Goal: Task Accomplishment & Management: Manage account settings

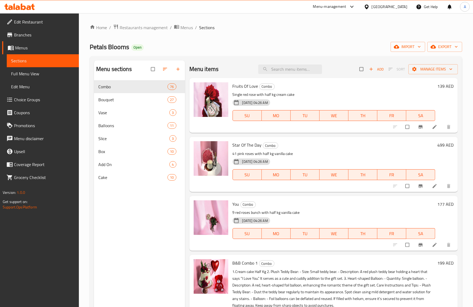
click at [157, 244] on div "Menu sections Combo 76 Bouquet 27 Vase 3 Balloons 11 Slice 3 Box 10 Add On 4 Ca…" at bounding box center [139, 213] width 91 height 307
click at [378, 9] on div "United Arab Emirates" at bounding box center [389, 7] width 36 height 6
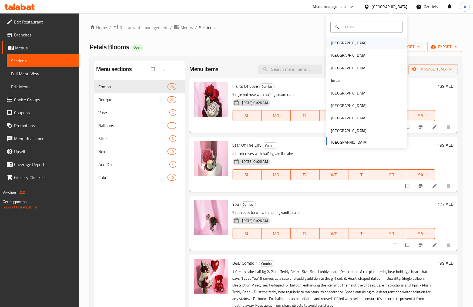
click at [336, 45] on div "Bahrain" at bounding box center [349, 43] width 36 height 6
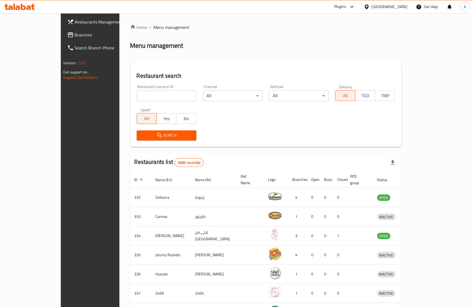
click at [75, 34] on span "Branches" at bounding box center [105, 35] width 60 height 6
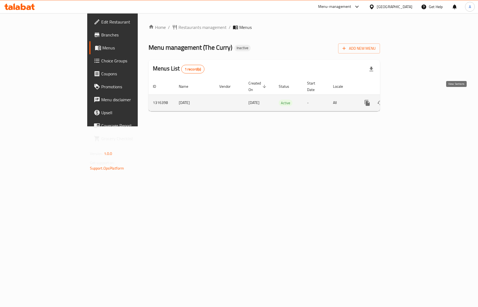
click at [409, 100] on icon "enhanced table" at bounding box center [406, 103] width 6 height 6
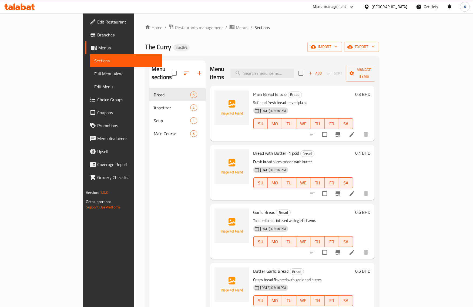
click at [379, 41] on div "Home / Restaurants management / Menus / Sections The Curry Inactive import expo…" at bounding box center [262, 198] width 234 height 348
click at [316, 46] on icon "button" at bounding box center [312, 47] width 5 height 4
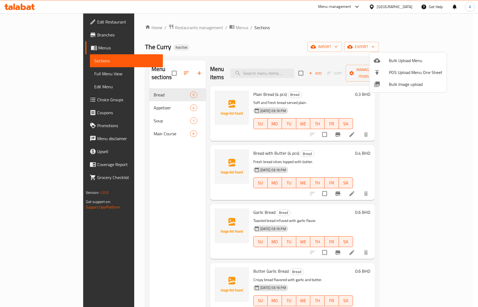
click at [417, 84] on span "Bulk Image upload" at bounding box center [415, 84] width 53 height 6
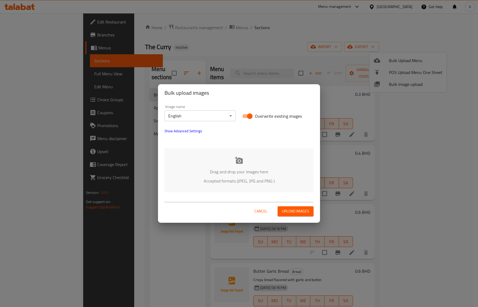
click at [262, 172] on p "Drag and drop your images here" at bounding box center [238, 171] width 133 height 6
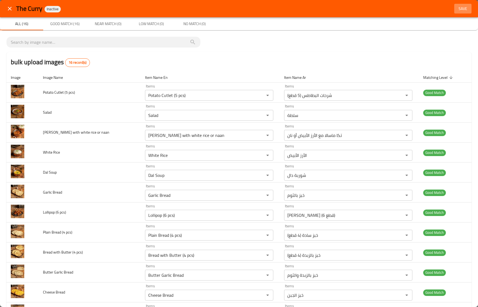
click at [459, 6] on span "Save" at bounding box center [462, 8] width 13 height 7
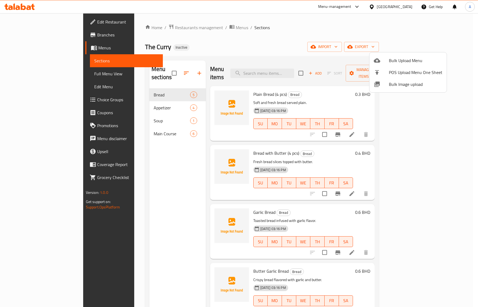
click at [140, 97] on div at bounding box center [239, 153] width 478 height 307
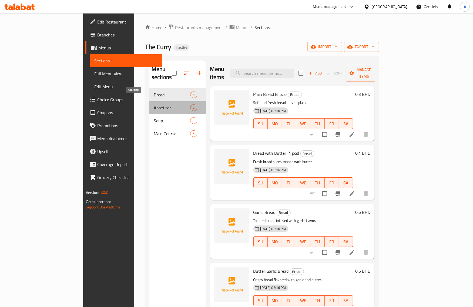
click at [154, 104] on span "Appetizer" at bounding box center [172, 107] width 36 height 6
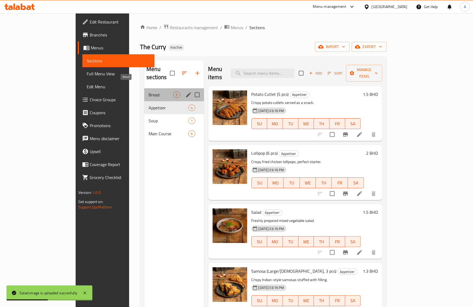
click at [148, 92] on span "Bread" at bounding box center [160, 95] width 25 height 6
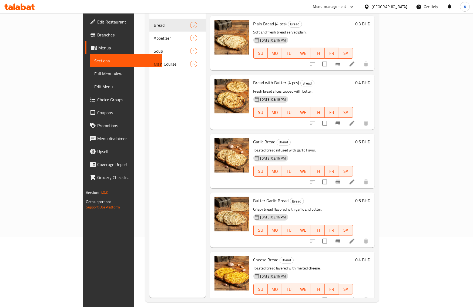
scroll to position [76, 0]
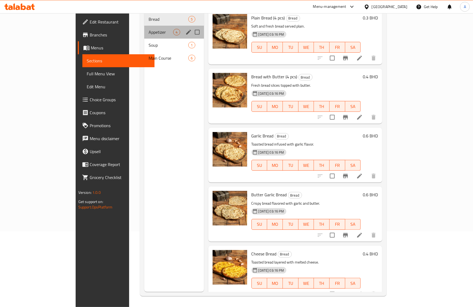
click at [149, 28] on div "Appetizer 4" at bounding box center [173, 32] width 59 height 13
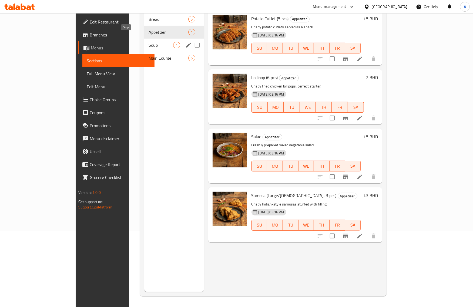
click at [148, 42] on span "Soup" at bounding box center [160, 45] width 25 height 6
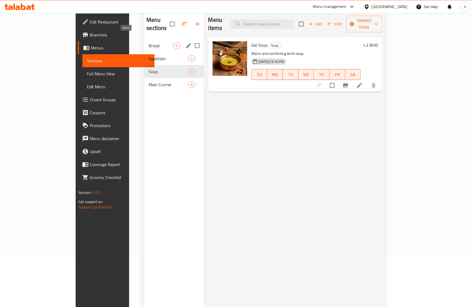
scroll to position [8, 0]
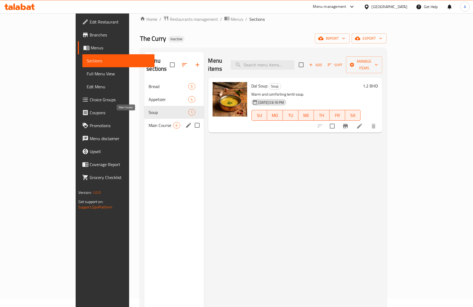
click at [148, 122] on span "Main Course" at bounding box center [160, 125] width 25 height 6
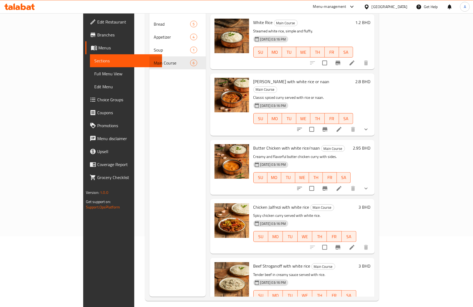
scroll to position [76, 0]
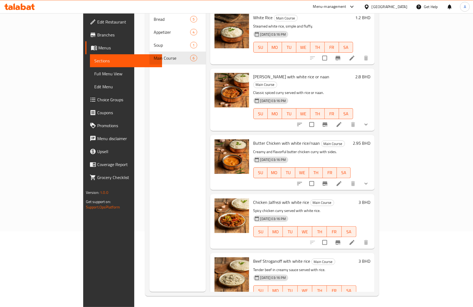
click at [293, 207] on p "Spicy chicken curry served with white rice." at bounding box center [304, 210] width 103 height 7
copy p "rice"
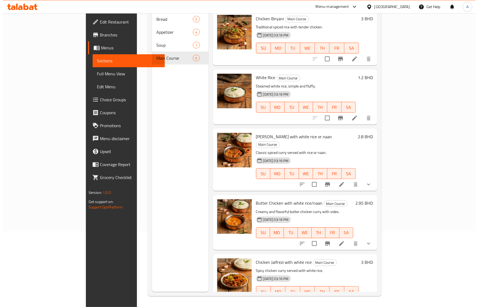
scroll to position [0, 0]
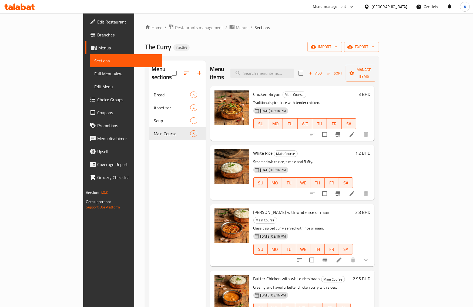
drag, startPoint x: 36, startPoint y: 72, endPoint x: 56, endPoint y: 82, distance: 21.6
click at [94, 72] on span "Full Menu View" at bounding box center [125, 73] width 63 height 6
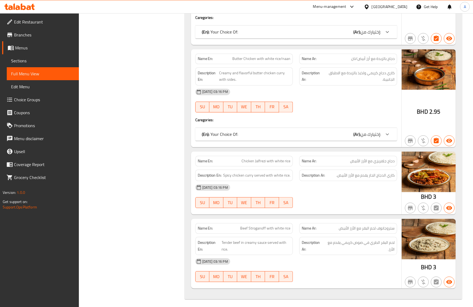
scroll to position [1071, 0]
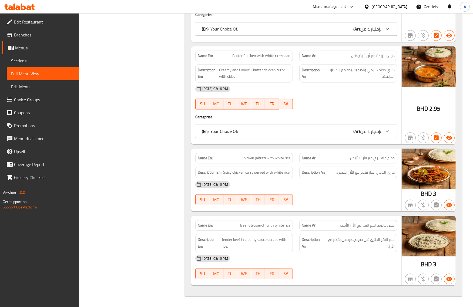
click at [39, 22] on span "Edit Restaurant" at bounding box center [44, 22] width 60 height 6
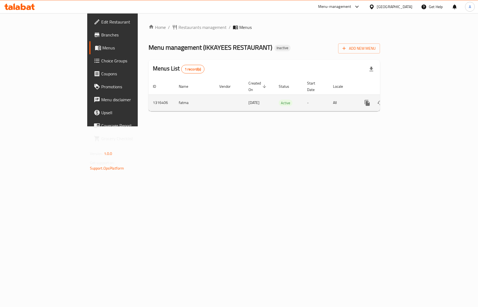
click at [409, 100] on icon "enhanced table" at bounding box center [406, 103] width 6 height 6
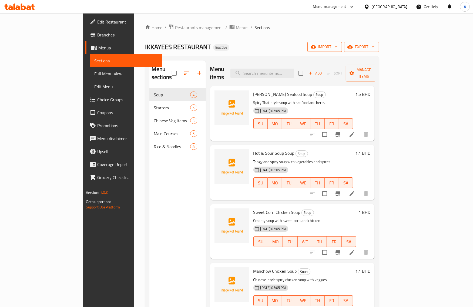
click at [342, 43] on button "import" at bounding box center [324, 47] width 35 height 10
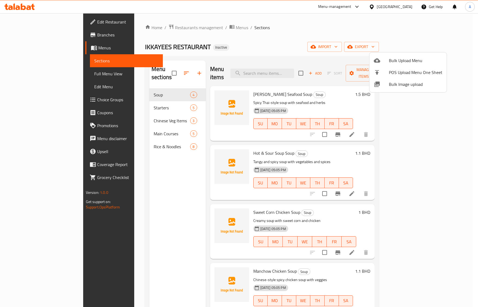
click at [389, 84] on span "Bulk Image upload" at bounding box center [415, 84] width 53 height 6
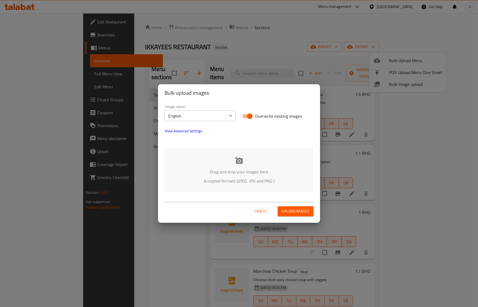
click at [233, 166] on div "Drag and drop your images here Accepted formats (JPEG, JPG and PNG )" at bounding box center [238, 170] width 149 height 44
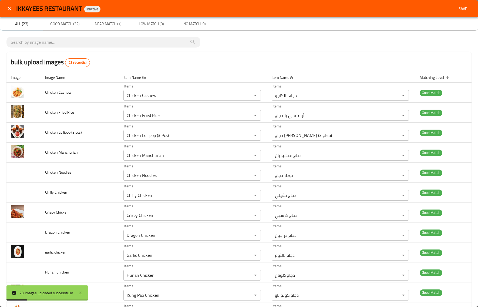
scroll to position [247, 0]
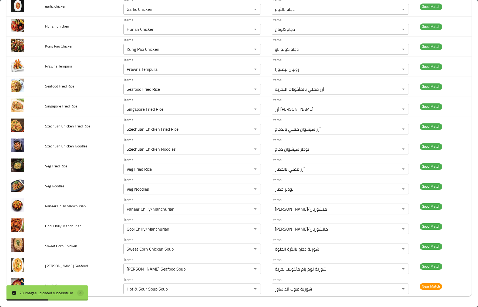
click at [81, 293] on icon at bounding box center [80, 293] width 3 height 3
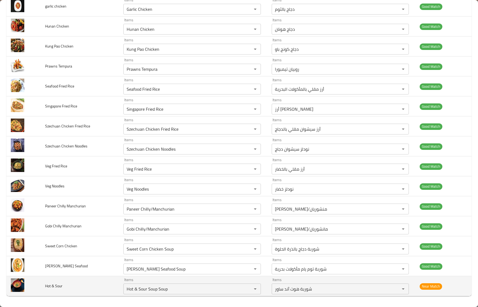
click at [87, 287] on td "Hot & Sour" at bounding box center [80, 286] width 79 height 20
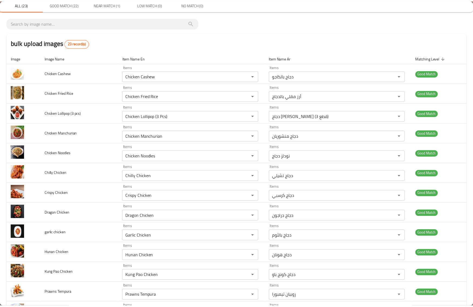
scroll to position [0, 0]
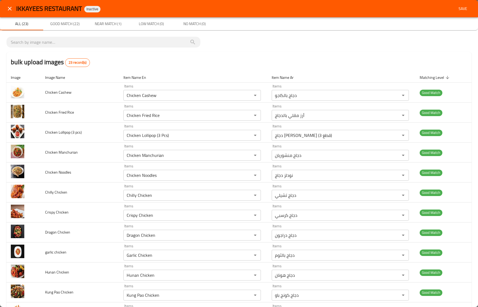
click at [337, 49] on p "bulk upload images 23 record(s) Image Image Name Item Name En Item Name Ar Matc…" at bounding box center [238, 289] width 465 height 505
click at [459, 9] on span "Save" at bounding box center [462, 8] width 13 height 7
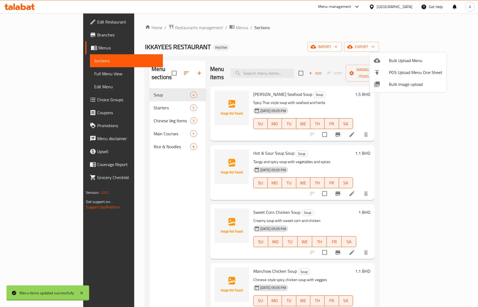
click at [105, 95] on div at bounding box center [239, 153] width 478 height 307
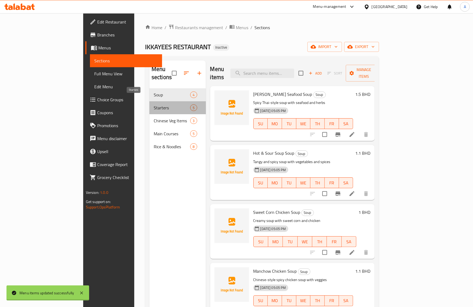
click at [154, 104] on span "Starters" at bounding box center [172, 107] width 36 height 6
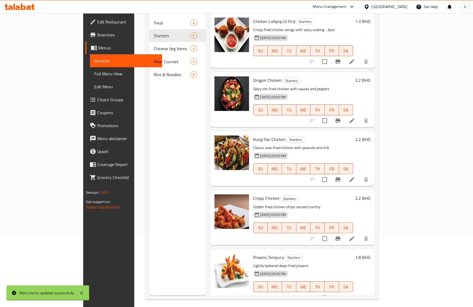
scroll to position [76, 0]
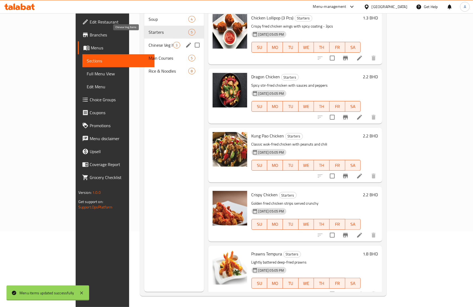
click at [148, 42] on span "Chinese Veg Items" at bounding box center [160, 45] width 25 height 6
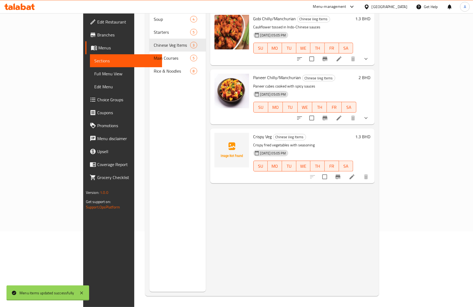
click at [253, 133] on span "Crispy Veg" at bounding box center [262, 137] width 19 height 8
copy h6 "Crispy Veg"
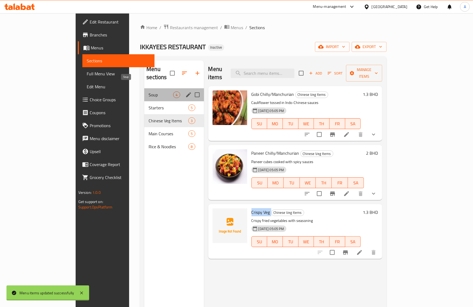
click at [148, 92] on span "Soup" at bounding box center [160, 95] width 25 height 6
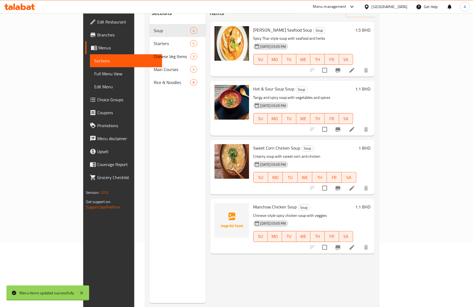
scroll to position [67, 0]
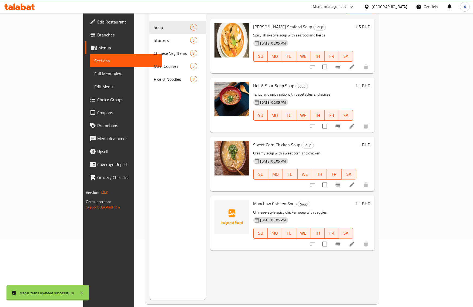
click at [253, 199] on span "Manchow Chicken Soup" at bounding box center [274, 203] width 43 height 8
copy span "Manchow"
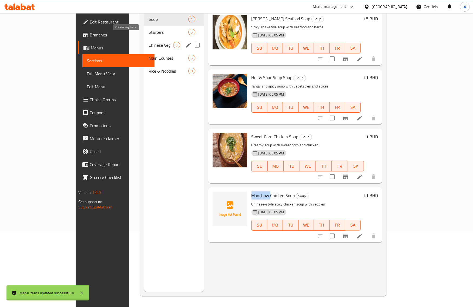
click at [148, 42] on span "Chinese Veg Items" at bounding box center [160, 45] width 25 height 6
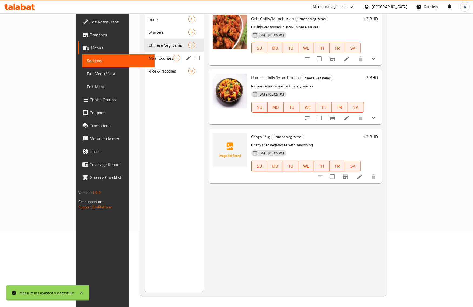
click at [144, 52] on div "Main Courses 5" at bounding box center [173, 58] width 59 height 13
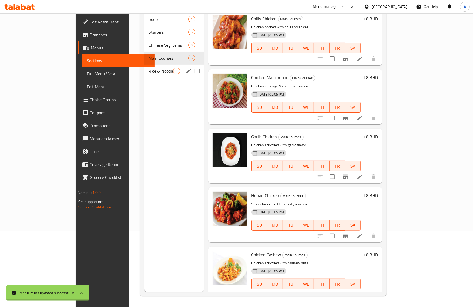
click at [148, 68] on span "Rice & Noodles" at bounding box center [160, 71] width 25 height 6
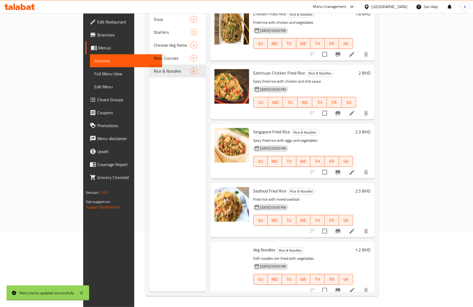
scroll to position [178, 0]
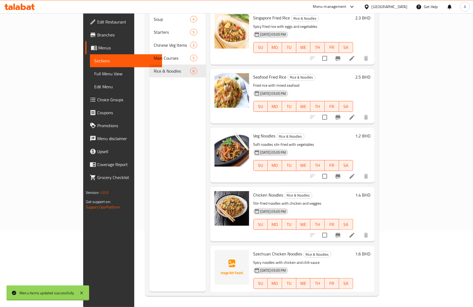
click at [271, 250] on span "Szechuan Chicken Noodles" at bounding box center [277, 254] width 49 height 8
copy h6 "Noodles"
click at [253, 250] on span "Szechuan Chicken Noodles" at bounding box center [277, 254] width 49 height 8
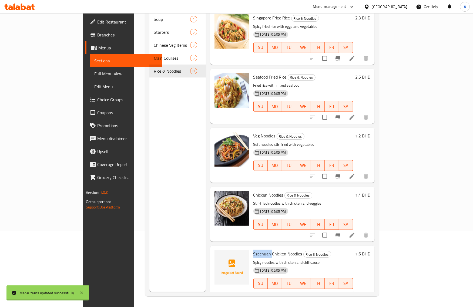
copy span "Szechuan"
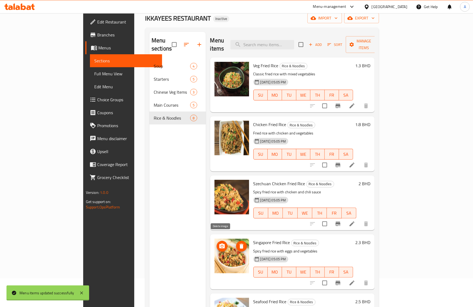
scroll to position [0, 0]
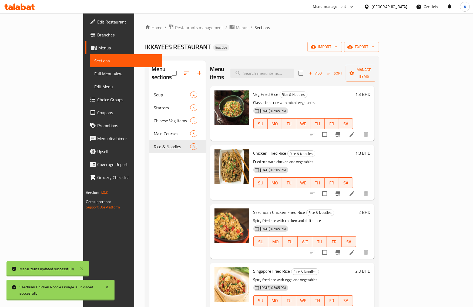
click at [149, 172] on div "Menu sections Soup 4 Starters 5 Chinese Veg Items 3 Main Courses 5 Rice & Noodl…" at bounding box center [177, 213] width 56 height 307
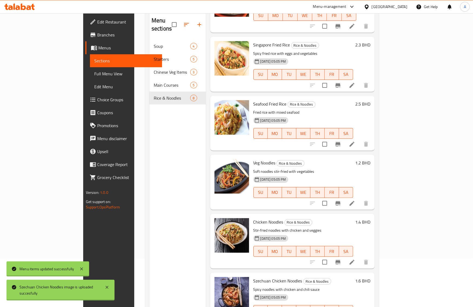
scroll to position [76, 0]
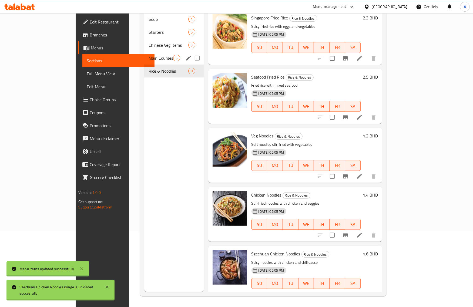
click at [144, 52] on div "Main Courses 5" at bounding box center [173, 58] width 59 height 13
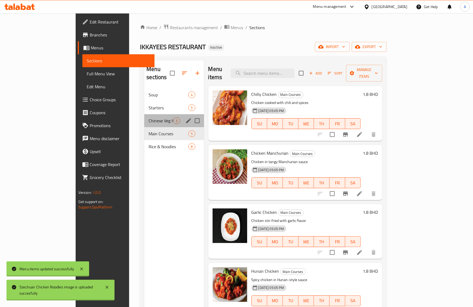
click at [144, 114] on div "Chinese Veg Items 3" at bounding box center [173, 120] width 59 height 13
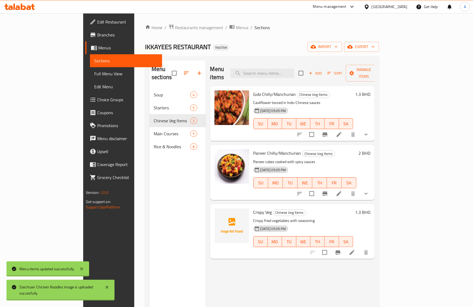
click at [253, 208] on span "Crispy Veg" at bounding box center [262, 212] width 19 height 8
copy span "Crispy"
click at [94, 76] on span "Full Menu View" at bounding box center [125, 73] width 63 height 6
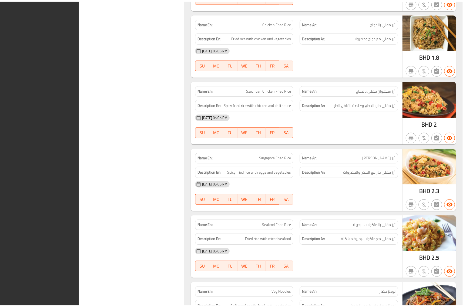
scroll to position [1709, 0]
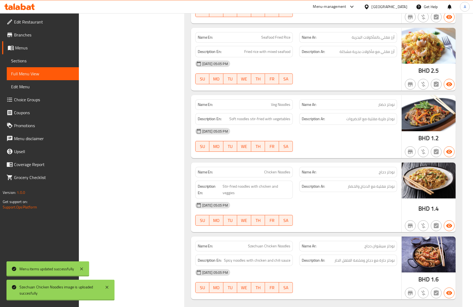
click at [323, 81] on div at bounding box center [348, 84] width 104 height 6
click at [30, 21] on span "Edit Restaurant" at bounding box center [44, 22] width 60 height 6
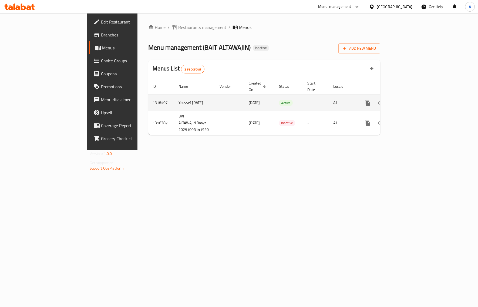
click at [413, 96] on div "enhanced table" at bounding box center [387, 102] width 52 height 13
click at [413, 96] on link "enhanced table" at bounding box center [406, 102] width 13 height 13
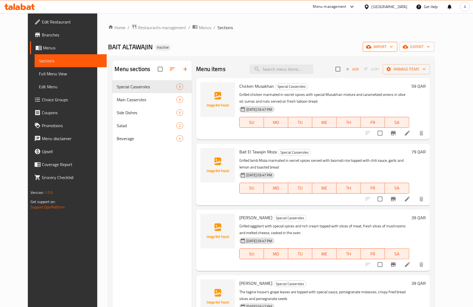
click at [393, 45] on span "import" at bounding box center [380, 46] width 26 height 7
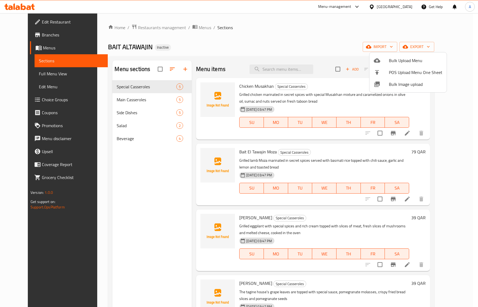
click at [399, 83] on span "Bulk Image upload" at bounding box center [415, 84] width 53 height 6
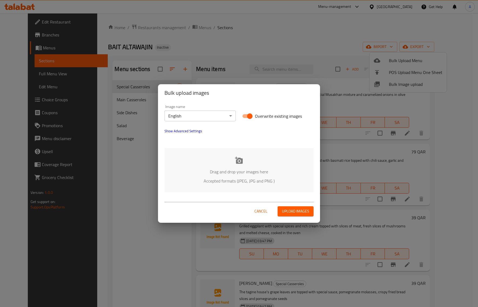
click at [251, 170] on p "Drag and drop your images here" at bounding box center [238, 171] width 133 height 6
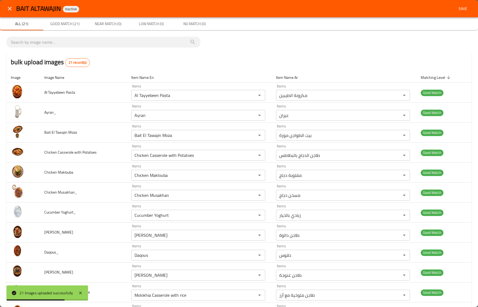
click at [462, 9] on span "Save" at bounding box center [462, 8] width 13 height 7
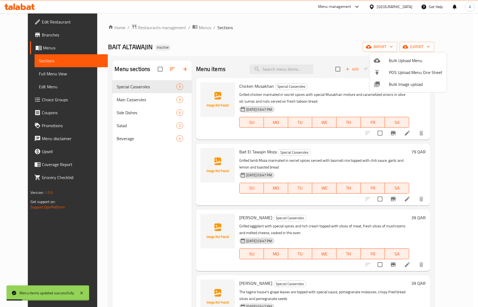
click at [107, 138] on div at bounding box center [239, 153] width 478 height 307
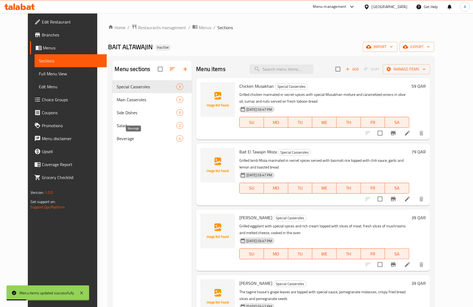
click at [117, 138] on span "Beverage" at bounding box center [147, 138] width 60 height 6
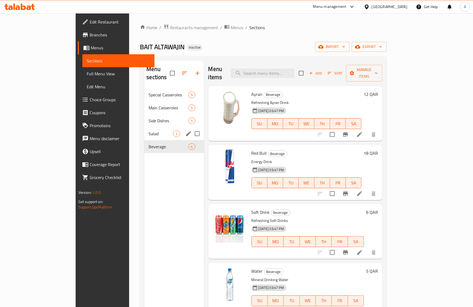
click at [144, 130] on div "Salad 2" at bounding box center [173, 133] width 59 height 13
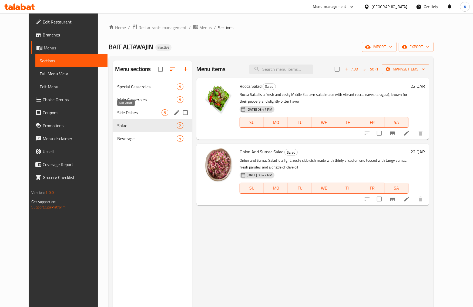
click at [122, 115] on span "Side Dishes" at bounding box center [139, 112] width 44 height 6
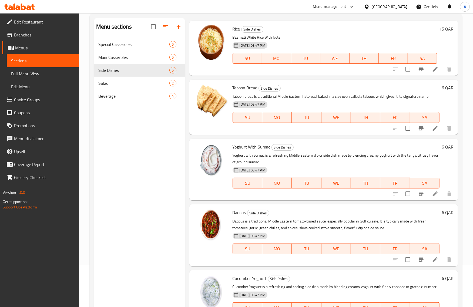
scroll to position [42, 0]
click at [113, 56] on span "Main Casseroles" at bounding box center [126, 57] width 56 height 6
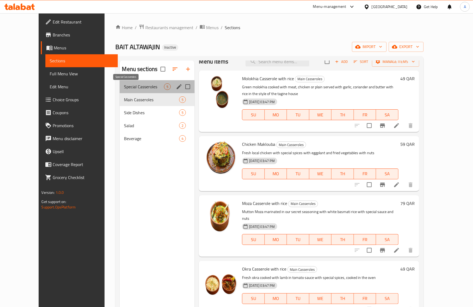
click at [124, 84] on span "Special Casseroles" at bounding box center [144, 86] width 40 height 6
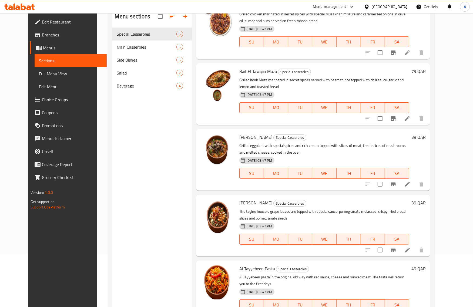
scroll to position [76, 0]
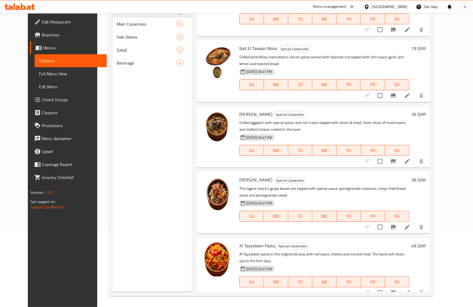
click at [39, 77] on span "Full Menu View" at bounding box center [70, 73] width 63 height 6
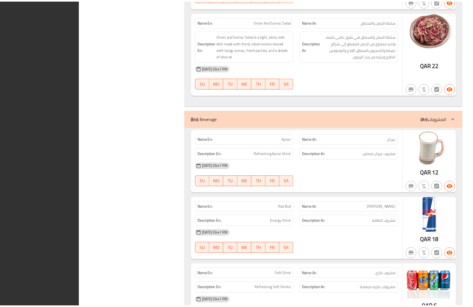
scroll to position [1629, 0]
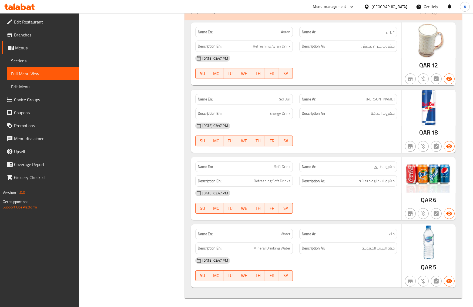
click at [24, 21] on span "Edit Restaurant" at bounding box center [44, 22] width 60 height 6
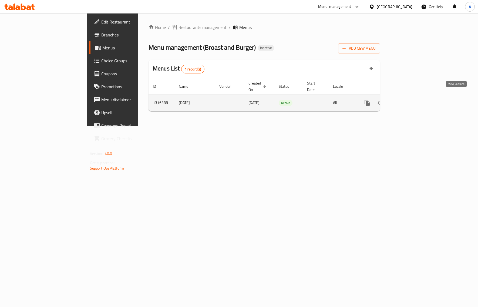
click at [409, 100] on icon "enhanced table" at bounding box center [406, 103] width 6 height 6
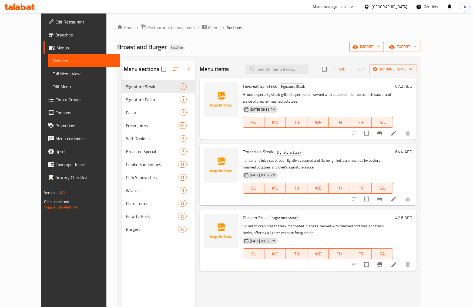
click at [358, 49] on icon "button" at bounding box center [354, 46] width 5 height 5
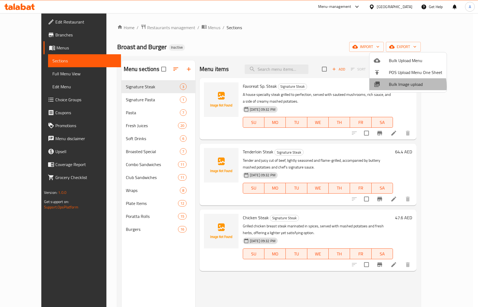
click at [393, 86] on span "Bulk Image upload" at bounding box center [415, 84] width 53 height 6
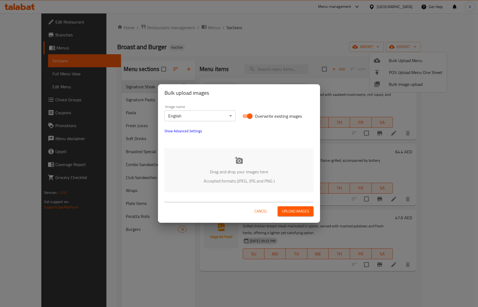
click at [238, 161] on icon at bounding box center [239, 160] width 8 height 7
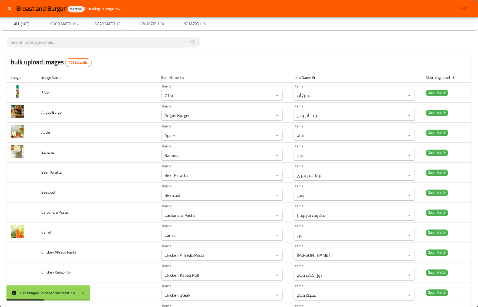
scroll to position [1829, 0]
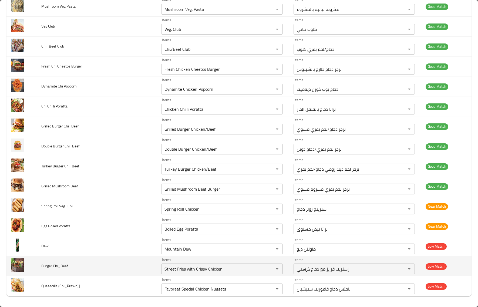
click at [48, 269] on span "Burger Chi_Beef" at bounding box center [54, 265] width 27 height 7
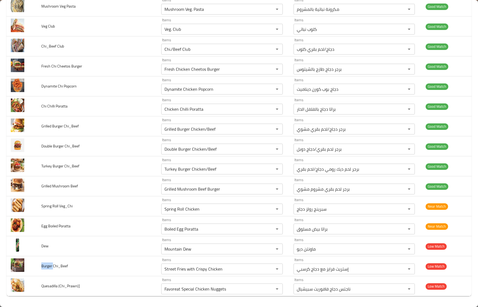
copy span "Burger"
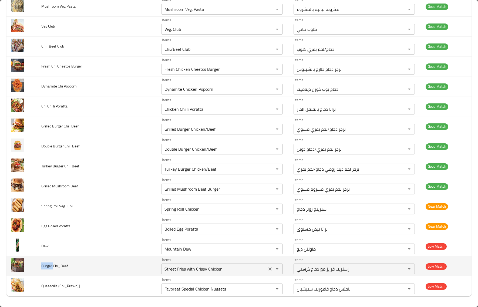
click at [206, 265] on div "Street Fries with Crispy Chicken Items" at bounding box center [221, 268] width 121 height 11
paste Chi_Beef "Burger"
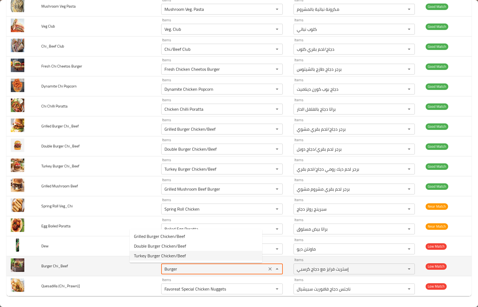
click at [86, 267] on td "Burger Chi_Beef" at bounding box center [97, 266] width 120 height 20
type Chi_Beef "Street Fries with Crispy Chicken"
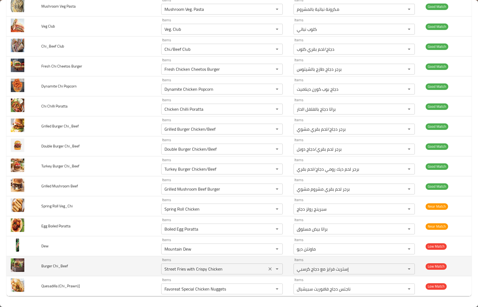
click at [267, 269] on icon "Clear" at bounding box center [269, 268] width 5 height 5
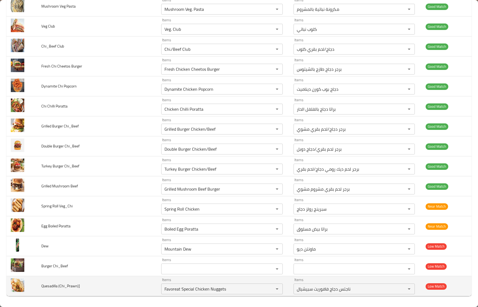
click at [117, 287] on td "Quesadilla (Chi_Prawn)]" at bounding box center [97, 286] width 120 height 20
click at [54, 285] on span "Quesadilla (Chi_Prawn)]" at bounding box center [60, 285] width 39 height 7
copy span "Quesadilla"
drag, startPoint x: 218, startPoint y: 290, endPoint x: 78, endPoint y: 279, distance: 140.6
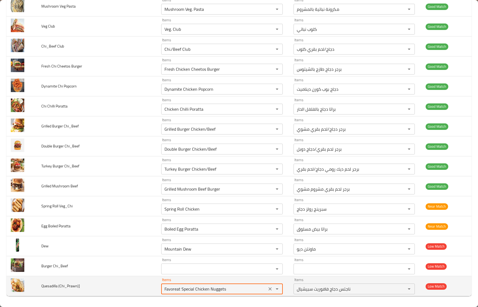
click at [78, 279] on tr "Quesadilla (Chi_Prawn)] Items Favoreat Special Chicken Nuggets Items Items ناجت…" at bounding box center [238, 286] width 465 height 20
paste \(Chi_Prawn\)\] "Quesadilla"
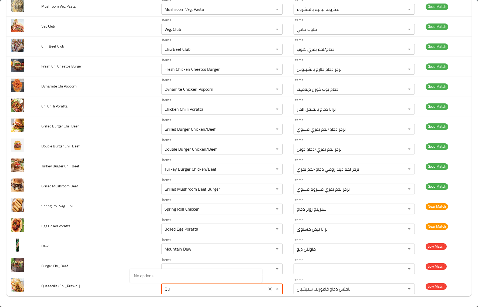
type \(Chi_Prawn\)\] "Q"
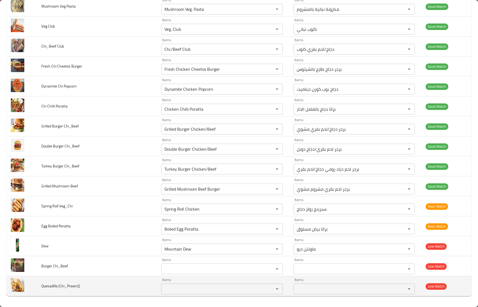
click at [104, 284] on td "Quesadilla (Chi_Prawn)]" at bounding box center [97, 286] width 120 height 20
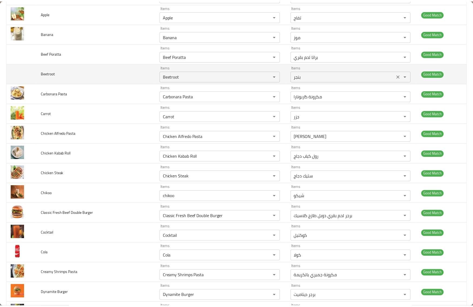
scroll to position [0, 0]
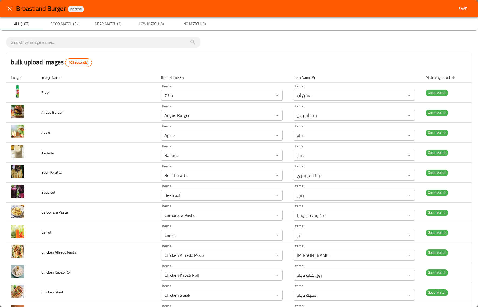
click at [453, 1] on div "Broast and Burger Inactive Save" at bounding box center [239, 8] width 478 height 17
click at [456, 6] on span "Save" at bounding box center [462, 8] width 13 height 7
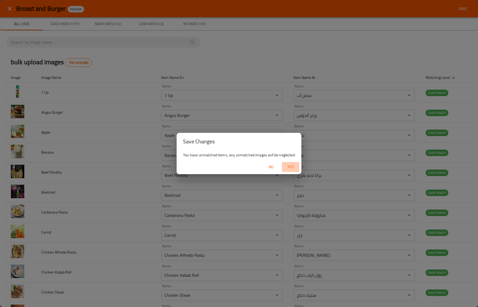
click at [287, 165] on span "Yes" at bounding box center [290, 167] width 13 height 7
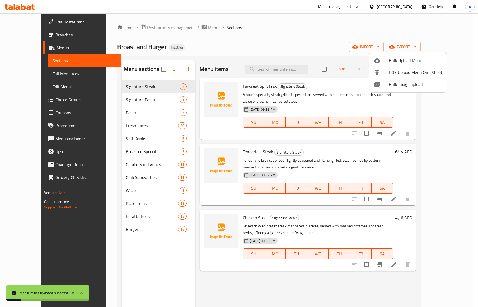
click at [121, 104] on div at bounding box center [239, 153] width 478 height 307
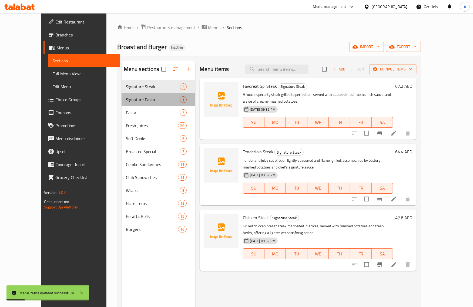
click at [121, 104] on div "Signature Pasta 1" at bounding box center [158, 99] width 74 height 13
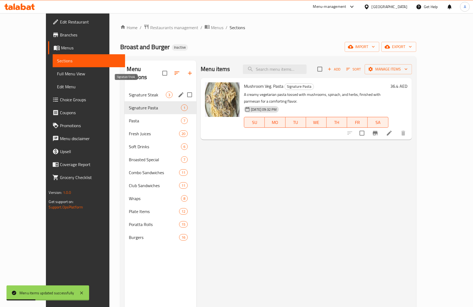
click at [129, 92] on span "Signature Steak" at bounding box center [147, 95] width 37 height 6
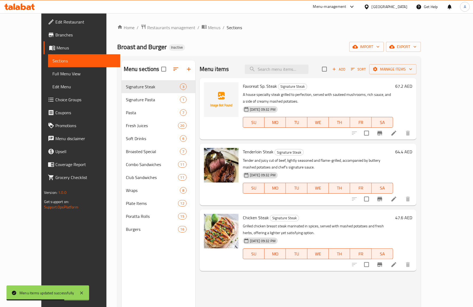
click at [263, 83] on span "Favoreat Sp. Steak" at bounding box center [260, 86] width 34 height 8
copy h6 "Steak"
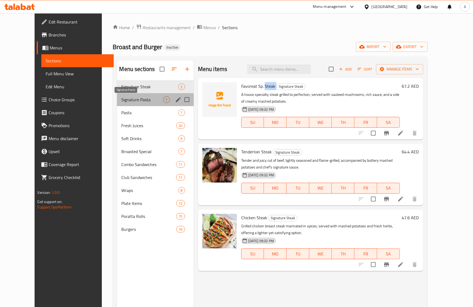
click at [121, 103] on span "Signature Pasta" at bounding box center [142, 99] width 42 height 6
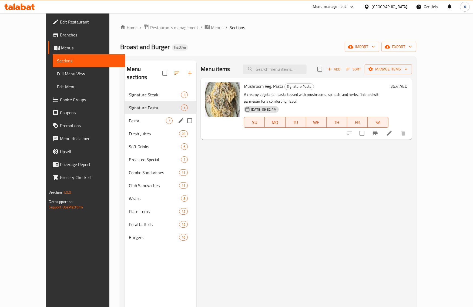
click at [124, 114] on div "Pasta 7" at bounding box center [160, 120] width 72 height 13
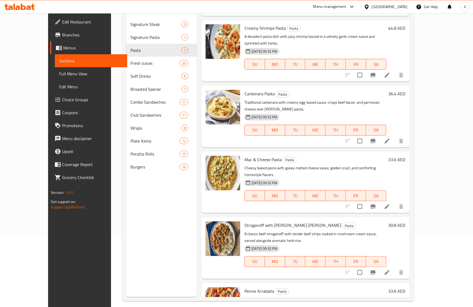
scroll to position [76, 0]
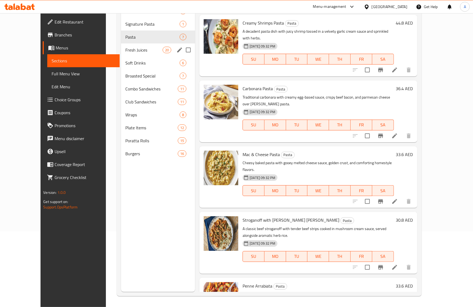
click at [125, 47] on span "Fresh Juices" at bounding box center [143, 50] width 37 height 6
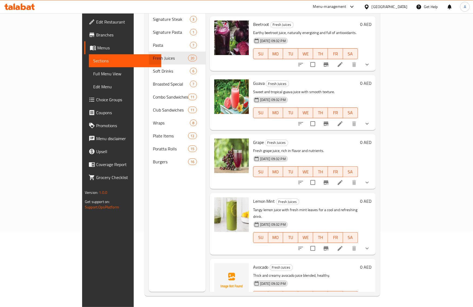
click at [253, 263] on span "Avocado" at bounding box center [260, 267] width 15 height 8
copy h6 "Avocado"
click at [149, 195] on div "Menu sections Signature Steak 3 Signature Pasta 1 Pasta 7 Fresh Juices 20 Soft …" at bounding box center [177, 138] width 57 height 307
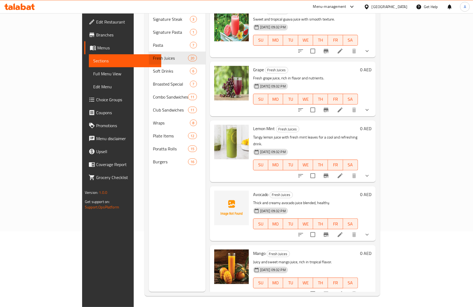
scroll to position [288, 0]
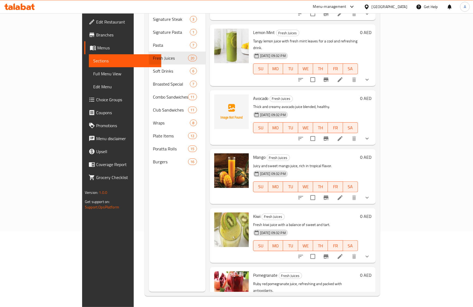
click at [299, 221] on p "Fresh kiwi juice with a balance of sweet and tart." at bounding box center [305, 224] width 105 height 7
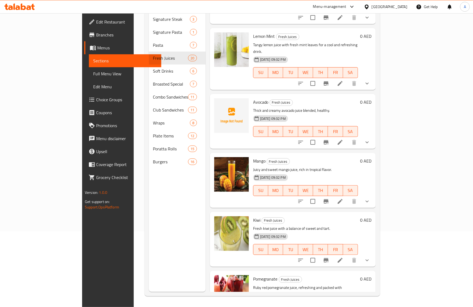
scroll to position [211, 0]
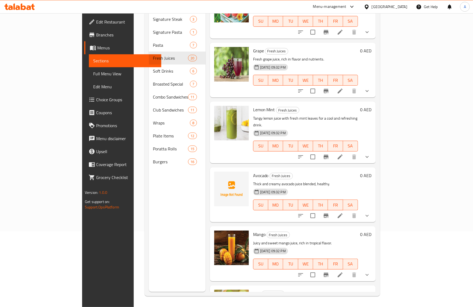
click at [263, 231] on h6 "Mango Fresh Juices" at bounding box center [305, 235] width 105 height 8
click at [267, 232] on span "Fresh Juices" at bounding box center [278, 235] width 23 height 6
click at [278, 228] on div "Mango Fresh Juices Juicy and sweet mango juice, rich in tropical flavor. 08-10-…" at bounding box center [305, 253] width 109 height 50
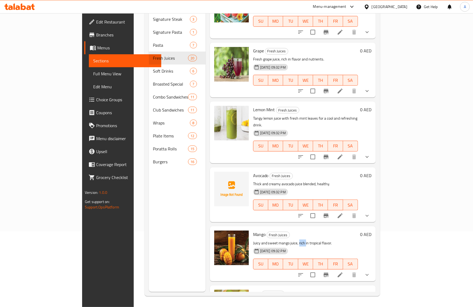
click at [278, 228] on div "Mango Fresh Juices Juicy and sweet mango juice, rich in tropical flavor. 08-10-…" at bounding box center [305, 253] width 109 height 50
click at [281, 240] on p "Juicy and sweet mango juice, rich in tropical flavor." at bounding box center [305, 243] width 105 height 7
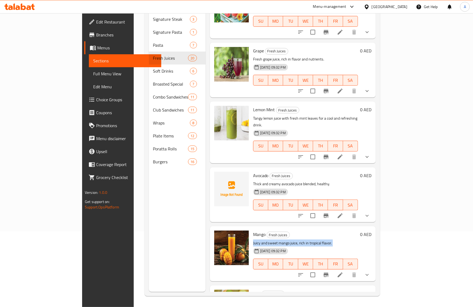
click at [281, 240] on p "Juicy and sweet mango juice, rich in tropical flavor." at bounding box center [305, 243] width 105 height 7
click at [293, 240] on p "Juicy and sweet mango juice, rich in tropical flavor." at bounding box center [305, 243] width 105 height 7
click at [307, 240] on p "Juicy and sweet mango juice, rich in tropical flavor." at bounding box center [305, 243] width 105 height 7
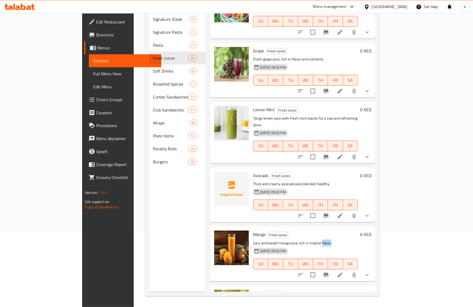
click at [307, 240] on p "Juicy and sweet mango juice, rich in tropical flavor." at bounding box center [305, 243] width 105 height 7
click at [310, 240] on p "Juicy and sweet mango juice, rich in tropical flavor." at bounding box center [305, 243] width 105 height 7
click at [267, 232] on span "Fresh Juices" at bounding box center [278, 235] width 23 height 6
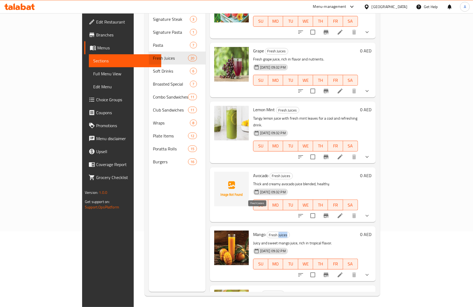
click at [267, 232] on span "Fresh Juices" at bounding box center [278, 235] width 23 height 6
click at [276, 193] on div "08-10-2025 09:32 PM SU MO TU WE TH FR SA" at bounding box center [305, 201] width 109 height 29
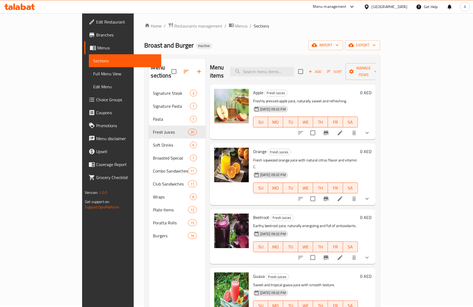
scroll to position [0, 0]
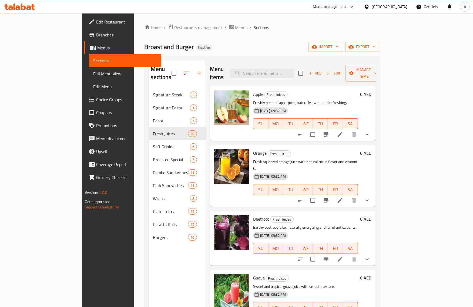
drag, startPoint x: 294, startPoint y: 161, endPoint x: 290, endPoint y: 161, distance: 3.5
click at [294, 171] on div "08-10-2025 09:32 PM SU MO TU WE TH FR SA" at bounding box center [305, 185] width 109 height 29
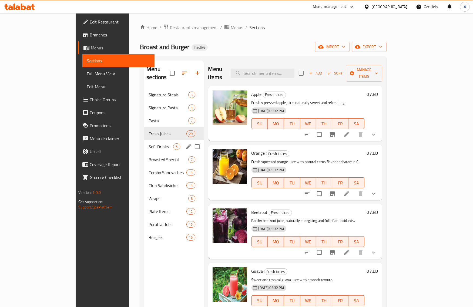
click at [144, 140] on div "Soft Drinks 6" at bounding box center [173, 146] width 59 height 13
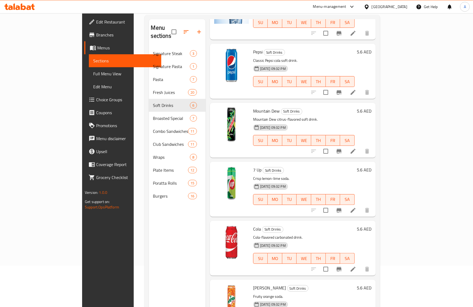
scroll to position [76, 0]
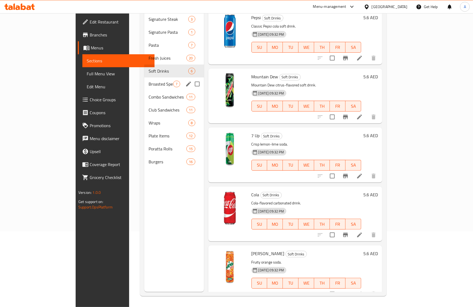
click at [148, 81] on span "Broasted Special" at bounding box center [160, 84] width 25 height 6
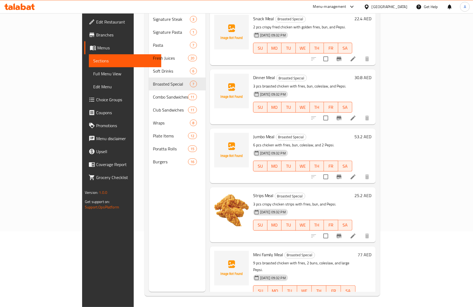
click at [253, 133] on span "Jumbo Meal" at bounding box center [264, 137] width 22 height 8
copy span "Jumbo"
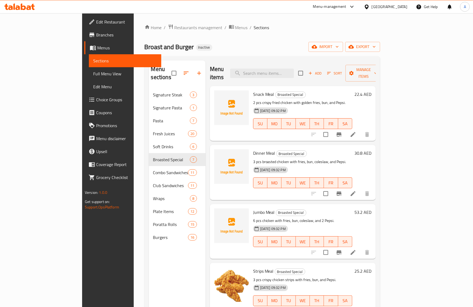
click at [253, 90] on span "Snack Meal" at bounding box center [263, 94] width 21 height 8
copy span "Snack"
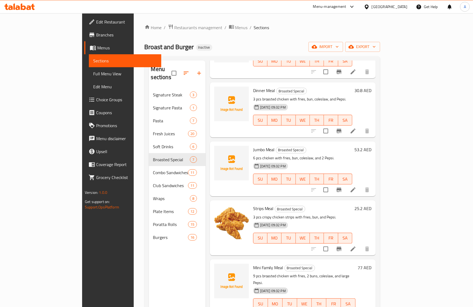
scroll to position [119, 0]
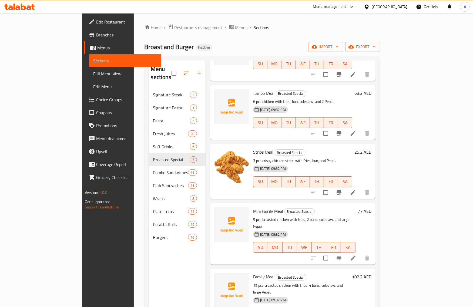
click at [253, 207] on span "Mini Family Meal" at bounding box center [268, 211] width 30 height 8
click at [253, 273] on span "Family Meal" at bounding box center [264, 277] width 22 height 8
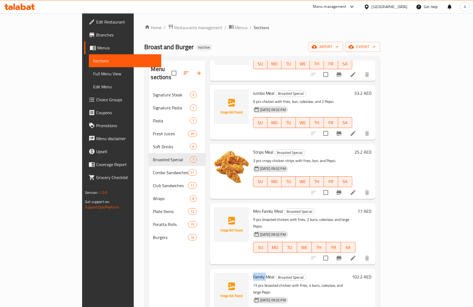
click at [253, 273] on span "Family Meal" at bounding box center [264, 277] width 22 height 8
copy span "Family"
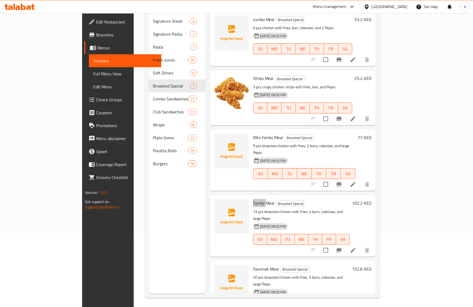
scroll to position [76, 0]
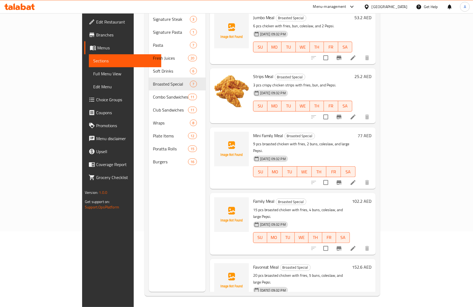
click at [253, 263] on span "Favoreat Meal" at bounding box center [266, 267] width 26 height 8
copy span "Favoreat"
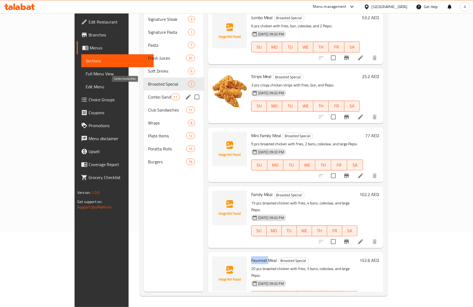
click at [148, 94] on span "Combo Sandwiches" at bounding box center [159, 97] width 23 height 6
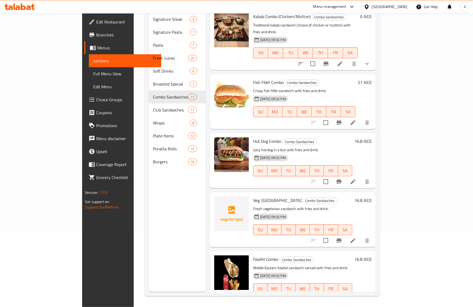
scroll to position [187, 0]
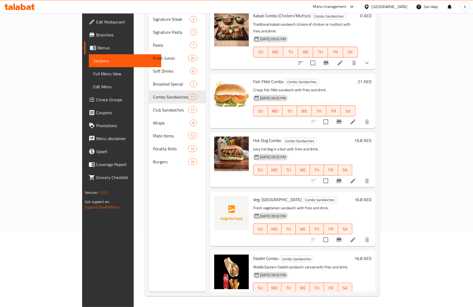
click at [253, 195] on span "Veg. [GEOGRAPHIC_DATA]" at bounding box center [277, 199] width 49 height 8
copy span "Veg"
click at [253, 195] on span "Veg. [GEOGRAPHIC_DATA]" at bounding box center [277, 199] width 49 height 8
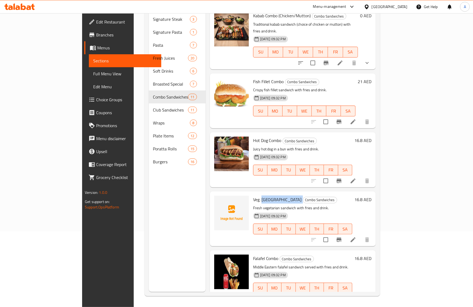
copy h6 "Combo"
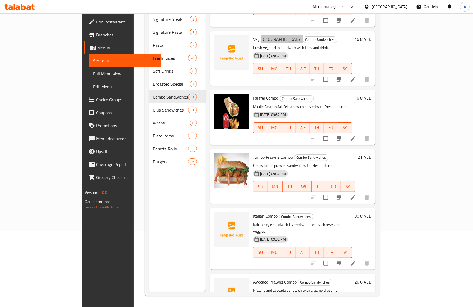
scroll to position [354, 0]
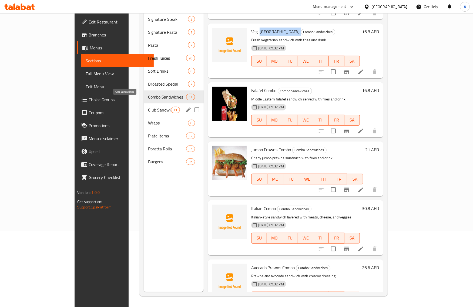
click at [148, 107] on span "Club Sandwiches" at bounding box center [159, 110] width 23 height 6
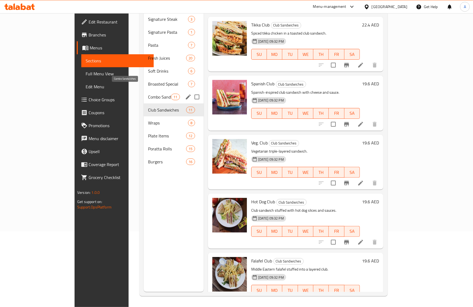
click at [148, 94] on span "Combo Sandwiches" at bounding box center [159, 97] width 23 height 6
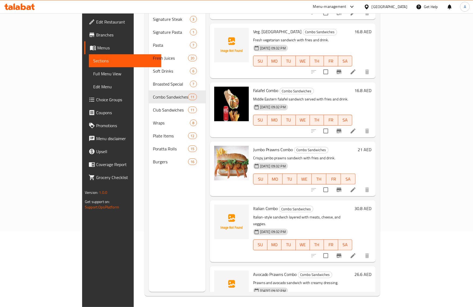
click at [292, 155] on p "Crispy jumbo prawns sandwich with fries and drink." at bounding box center [304, 158] width 102 height 7
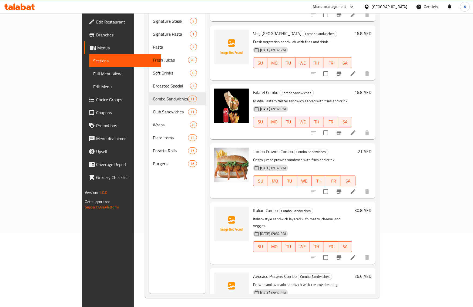
scroll to position [76, 0]
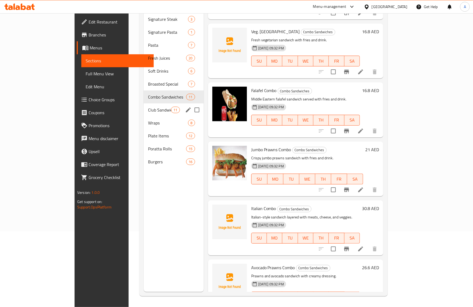
click at [148, 107] on span "Club Sandwiches" at bounding box center [159, 110] width 23 height 6
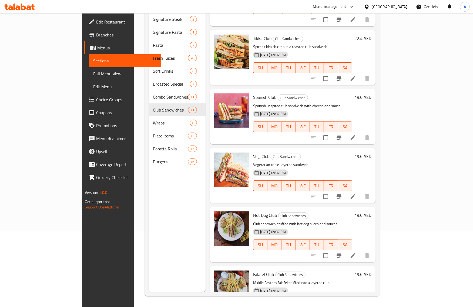
click at [253, 93] on span "Spanish Club" at bounding box center [264, 97] width 23 height 8
click at [226, 93] on div at bounding box center [231, 110] width 35 height 35
click at [239, 99] on icon "delete image" at bounding box center [241, 101] width 4 height 5
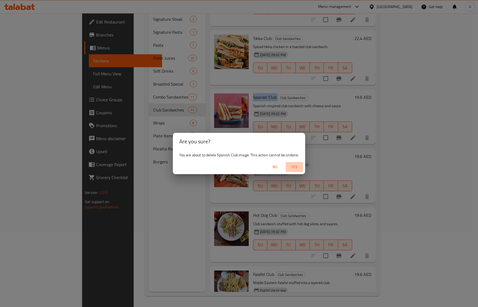
click at [294, 171] on button "Yes" at bounding box center [294, 167] width 17 height 10
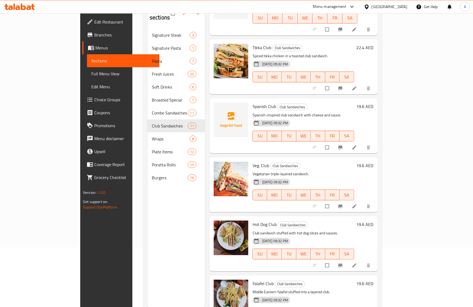
scroll to position [76, 0]
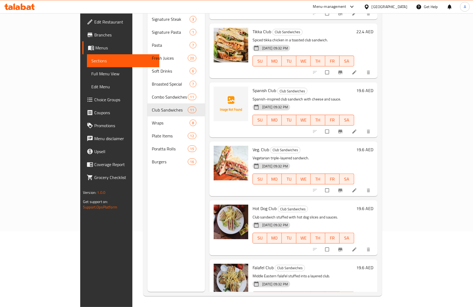
click at [252, 204] on span "Hot Dog Club" at bounding box center [264, 208] width 24 height 8
copy h6 "Hot Dog Club"
click at [252, 263] on span "Falafel Club" at bounding box center [262, 267] width 21 height 8
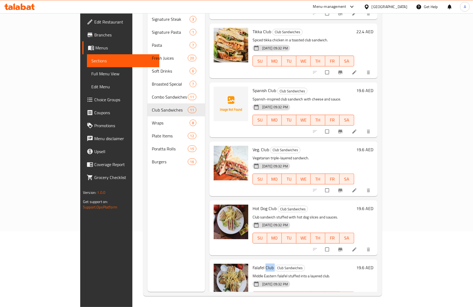
click at [252, 263] on span "Falafel Club" at bounding box center [262, 267] width 21 height 8
copy h6 "Falafel Club"
click at [238, 210] on icon "delete image" at bounding box center [239, 212] width 3 height 4
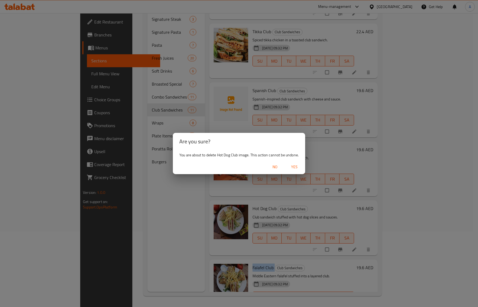
click at [299, 168] on span "Yes" at bounding box center [294, 167] width 13 height 7
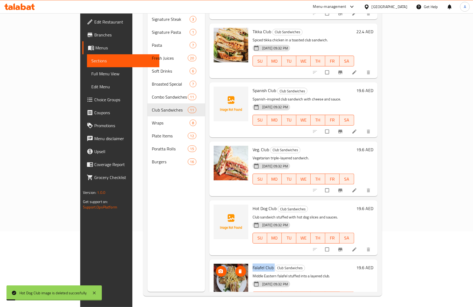
click at [237, 269] on icon "delete image" at bounding box center [239, 271] width 5 height 5
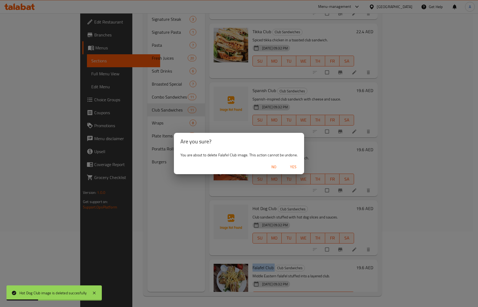
click at [297, 168] on span "Yes" at bounding box center [293, 167] width 13 height 7
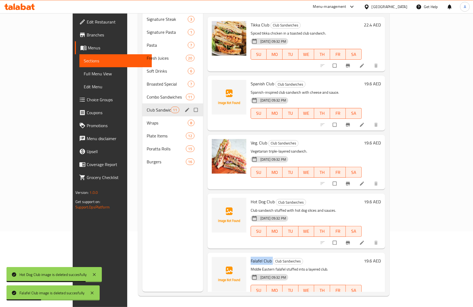
click at [142, 106] on div "Club Sandwiches 11" at bounding box center [172, 109] width 61 height 13
click at [147, 94] on span "Combo Sandwiches" at bounding box center [159, 97] width 24 height 6
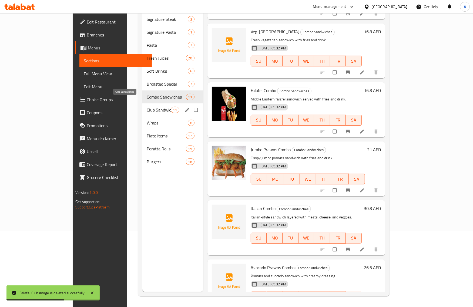
click at [147, 107] on span "Club Sandwiches" at bounding box center [159, 110] width 24 height 6
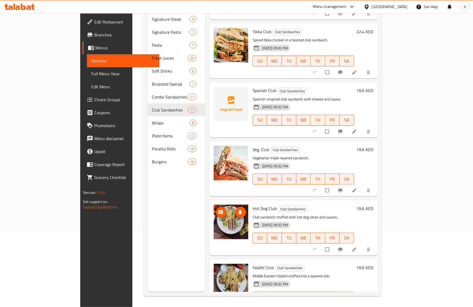
click at [237, 209] on icon "delete image" at bounding box center [239, 211] width 5 height 5
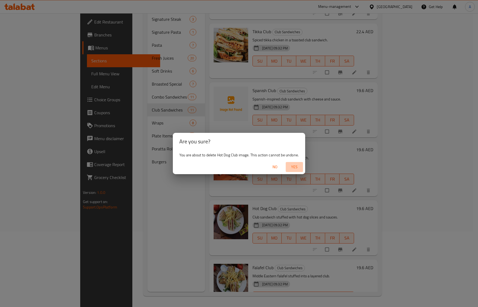
click at [296, 167] on span "Yes" at bounding box center [294, 167] width 13 height 7
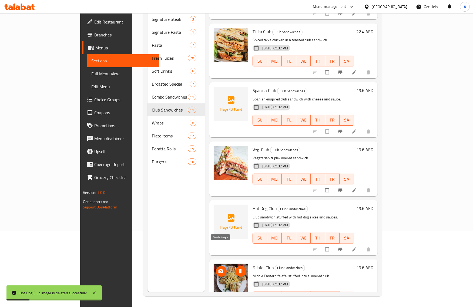
click at [235, 269] on span "delete image" at bounding box center [240, 271] width 11 height 5
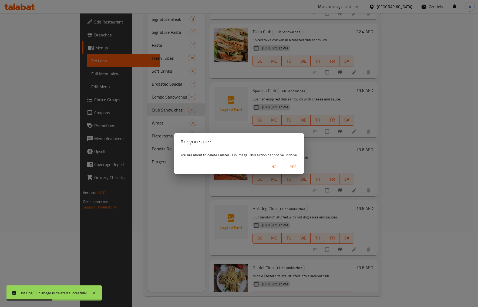
click at [294, 167] on span "Yes" at bounding box center [293, 167] width 13 height 7
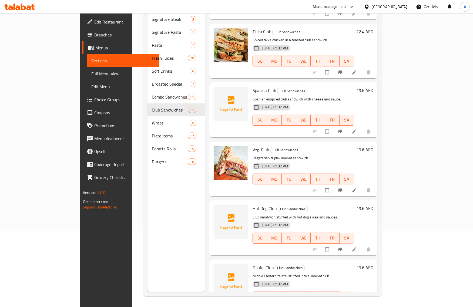
click at [168, 246] on div "Menu sections Signature Steak 3 Signature Pasta 1 Pasta 7 Fresh Juices 20 Soft …" at bounding box center [175, 138] width 57 height 307
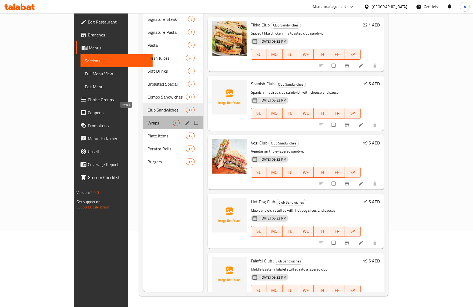
click at [147, 120] on span "Wraps" at bounding box center [159, 123] width 25 height 6
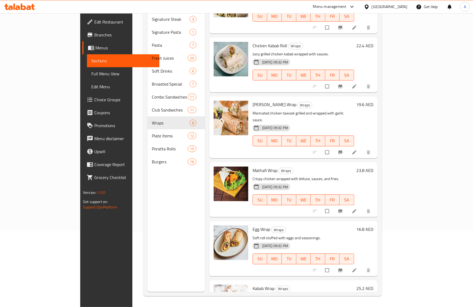
scroll to position [178, 0]
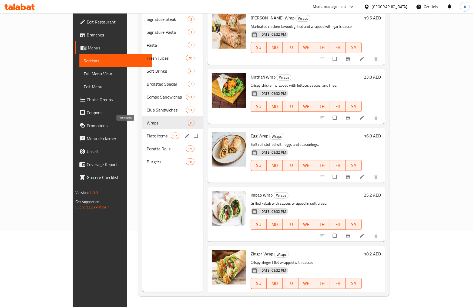
click at [147, 133] on span "Plate Items" at bounding box center [159, 136] width 24 height 6
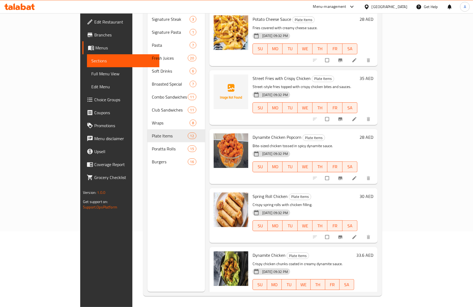
scroll to position [414, 0]
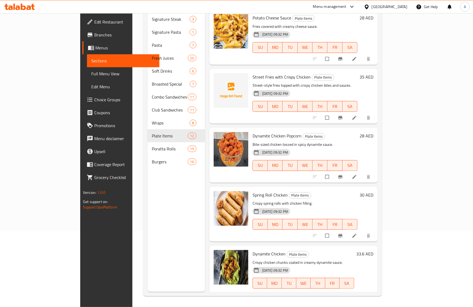
click at [252, 73] on span "Street Fries with Crispy Chicken" at bounding box center [281, 77] width 58 height 8
copy span "Fries"
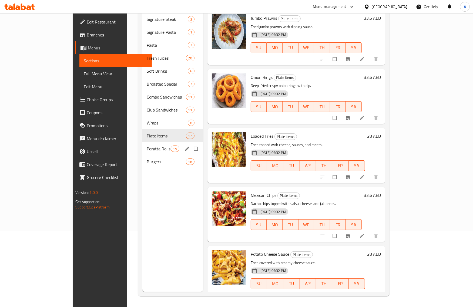
click at [150, 142] on div "Poratta Rolls 15" at bounding box center [172, 148] width 61 height 13
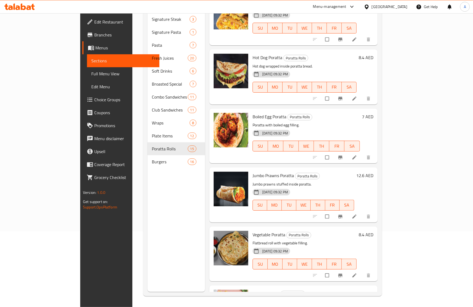
scroll to position [185, 0]
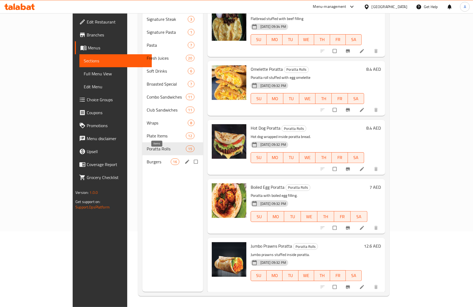
click at [171, 159] on span "16" at bounding box center [175, 161] width 8 height 5
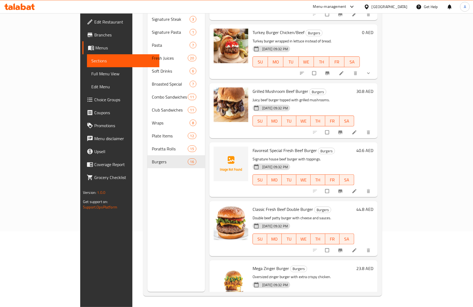
scroll to position [649, 0]
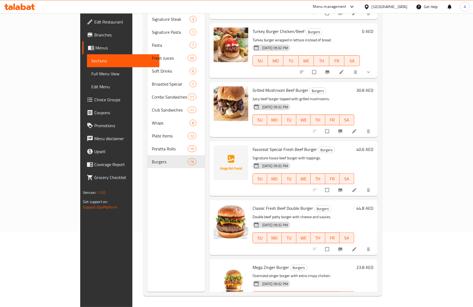
drag, startPoint x: 38, startPoint y: 72, endPoint x: 408, endPoint y: 2, distance: 376.5
click at [91, 72] on span "Full Menu View" at bounding box center [122, 73] width 63 height 6
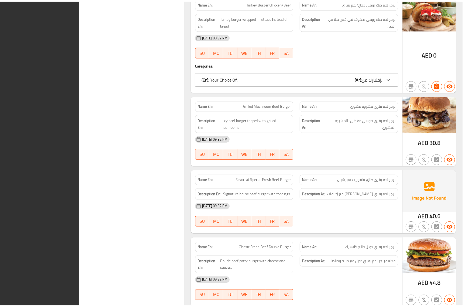
scroll to position [9409, 0]
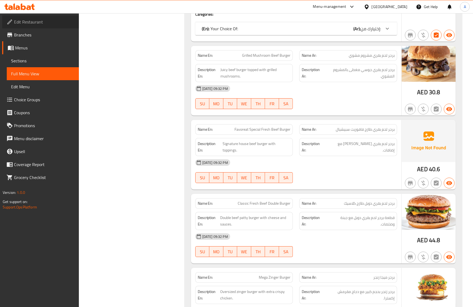
click at [41, 19] on span "Edit Restaurant" at bounding box center [44, 22] width 60 height 6
